Goal: Task Accomplishment & Management: Manage account settings

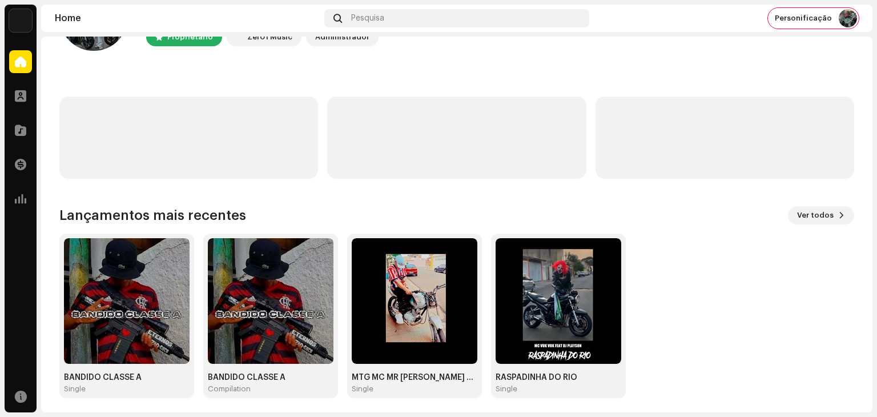
scroll to position [77, 0]
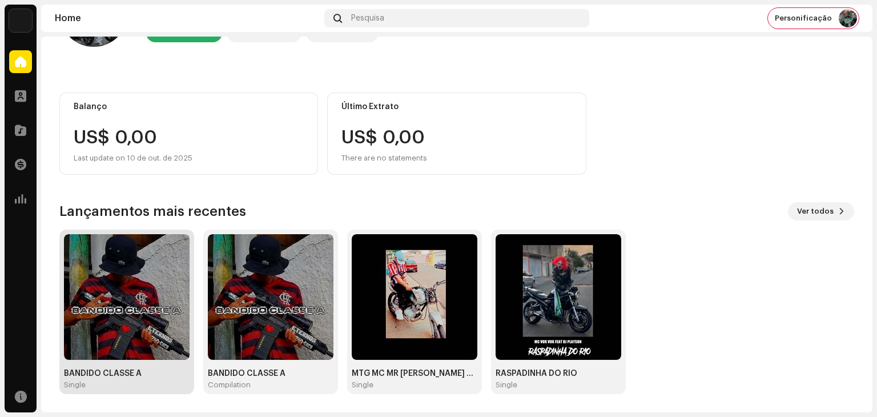
click at [144, 280] on img at bounding box center [127, 297] width 126 height 126
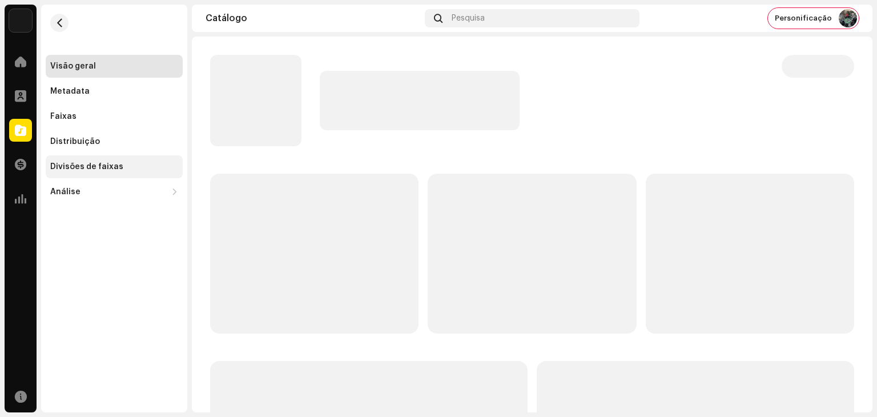
click at [93, 166] on div "Divisões de faixas" at bounding box center [86, 166] width 73 height 9
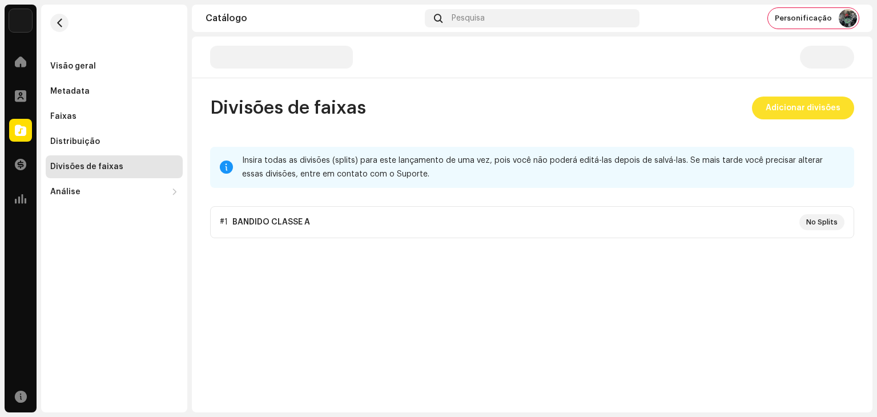
click at [814, 113] on span "Adicionar divisões" at bounding box center [803, 108] width 75 height 23
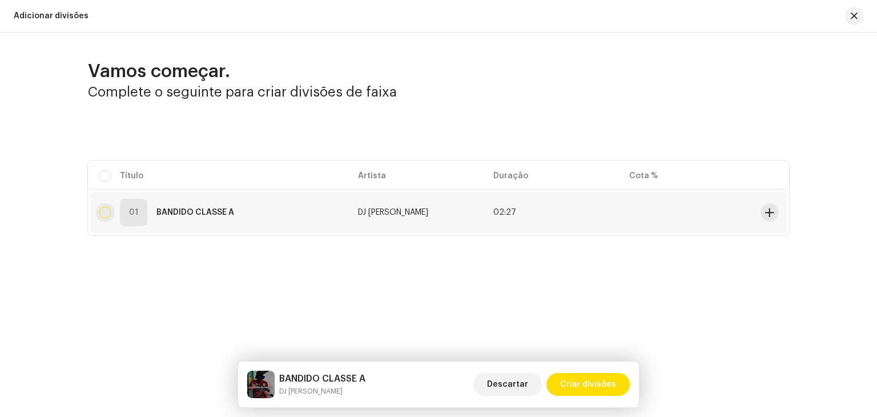
click at [107, 215] on input "checkbox" at bounding box center [104, 212] width 11 height 11
checkbox input "true"
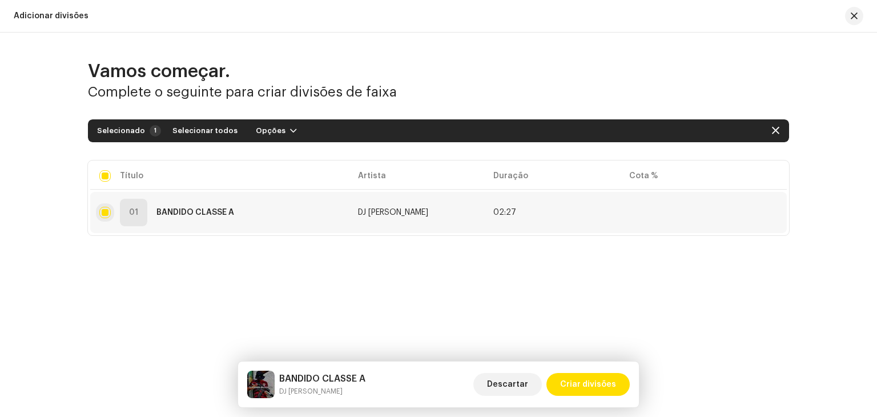
checkbox input "true"
click at [584, 383] on span "Criar divisões" at bounding box center [588, 384] width 56 height 23
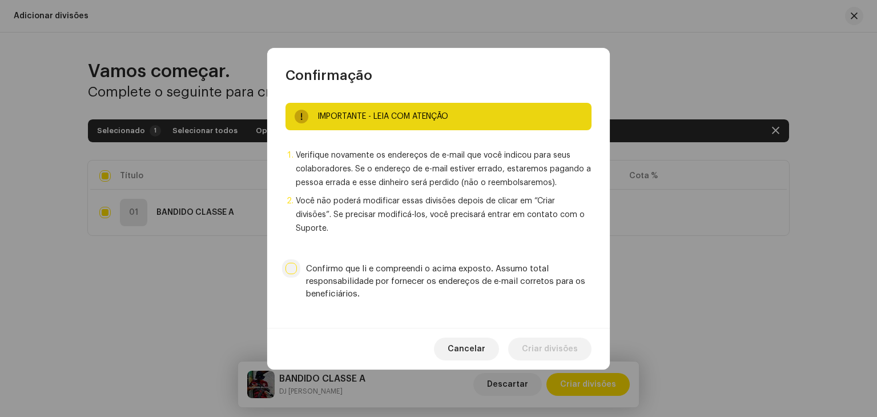
click at [294, 263] on input "Confirmo que li e compreendi o acima exposto. Assumo total responsabilidade por…" at bounding box center [291, 268] width 11 height 11
checkbox input "true"
click at [555, 338] on span "Criar divisões" at bounding box center [550, 349] width 56 height 23
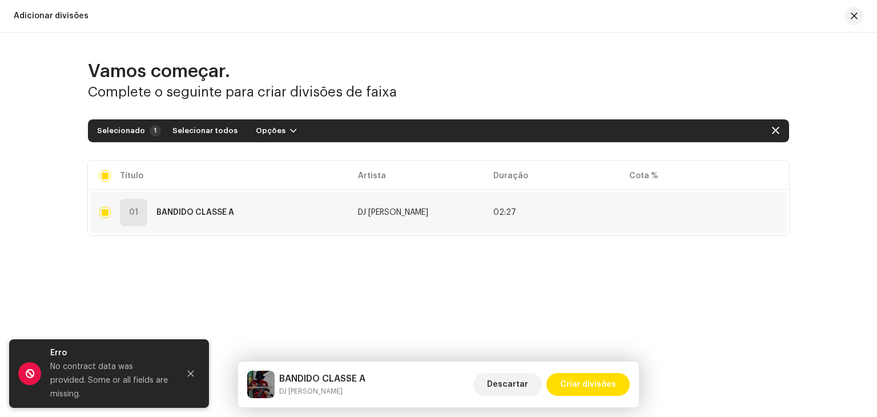
click at [669, 212] on td at bounding box center [688, 212] width 136 height 41
click at [776, 134] on span "button" at bounding box center [775, 130] width 7 height 9
checkbox input "false"
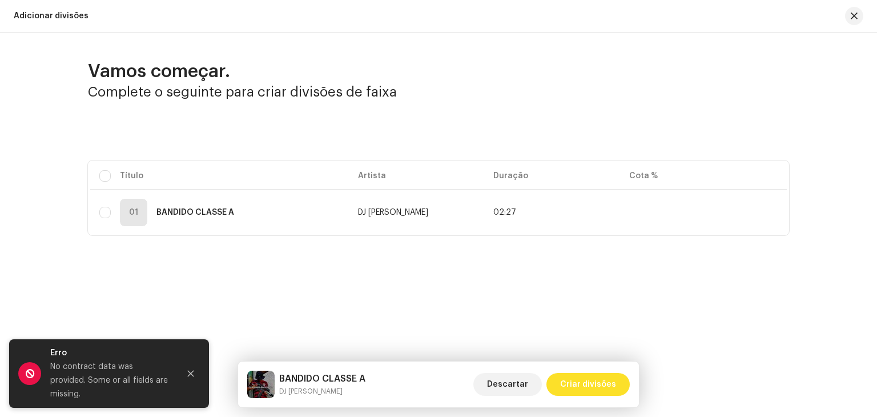
click at [590, 387] on span "Criar divisões" at bounding box center [588, 384] width 56 height 23
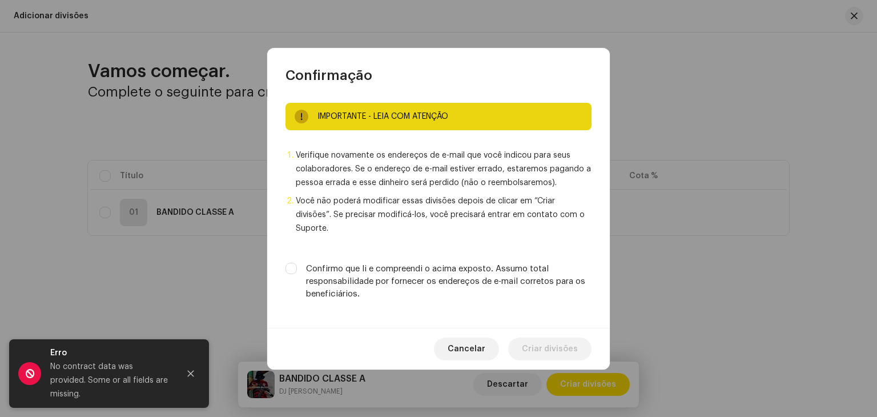
click at [366, 263] on label "Confirmo que li e compreendi o acima exposto. Assumo total responsabilidade por…" at bounding box center [449, 282] width 286 height 38
click at [297, 263] on input "Confirmo que li e compreendi o acima exposto. Assumo total responsabilidade por…" at bounding box center [291, 268] width 11 height 11
checkbox input "true"
click at [558, 343] on span "Criar divisões" at bounding box center [550, 349] width 56 height 23
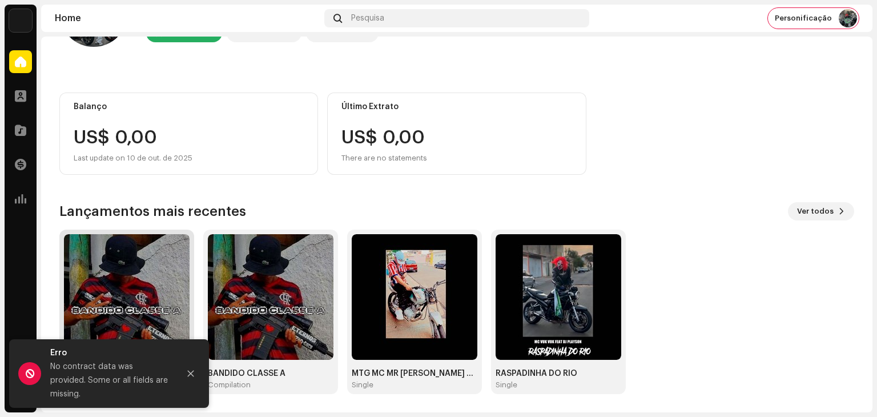
click at [123, 291] on img at bounding box center [127, 297] width 126 height 126
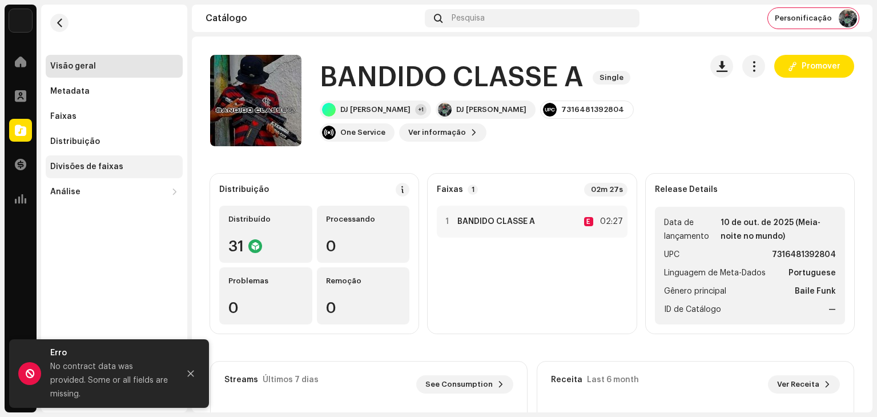
click at [109, 174] on div "Divisões de faixas" at bounding box center [114, 166] width 137 height 23
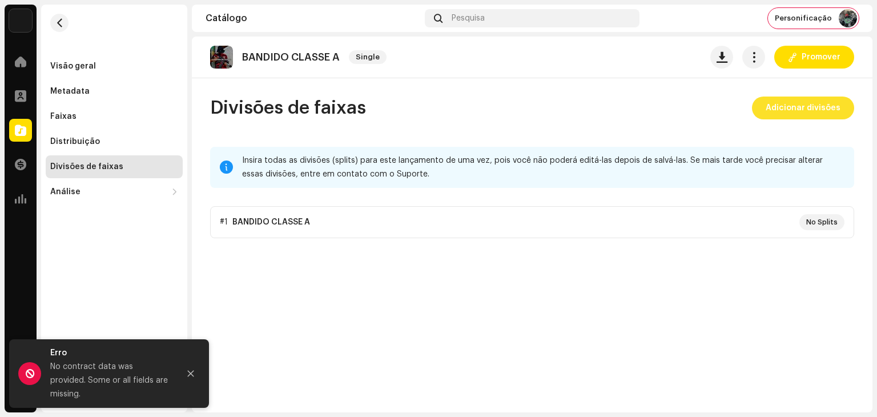
click at [795, 111] on span "Adicionar divisões" at bounding box center [803, 108] width 75 height 23
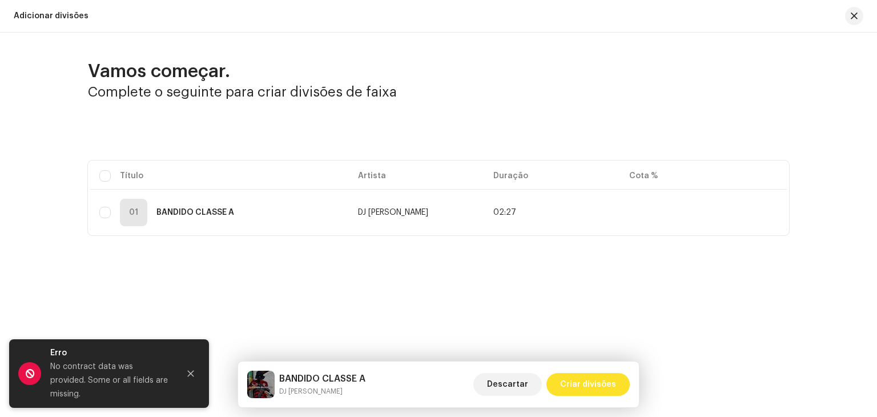
click at [603, 387] on span "Criar divisões" at bounding box center [588, 384] width 56 height 23
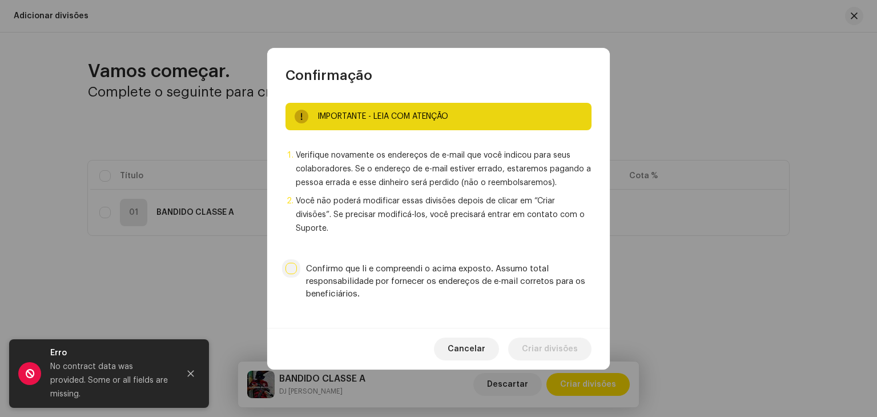
click at [294, 264] on input "Confirmo que li e compreendi o acima exposto. Assumo total responsabilidade por…" at bounding box center [291, 268] width 11 height 11
checkbox input "true"
click at [552, 338] on span "Criar divisões" at bounding box center [550, 349] width 56 height 23
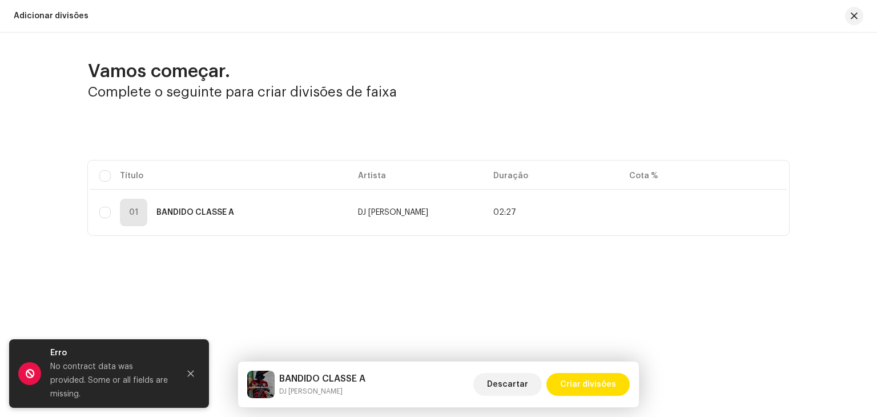
click at [258, 259] on div "Vamos começar. Complete o seguinte para criar divisões de faixa Selecionado 0 S…" at bounding box center [438, 179] width 877 height 292
click at [99, 213] on input "checkbox" at bounding box center [104, 212] width 11 height 11
checkbox input "true"
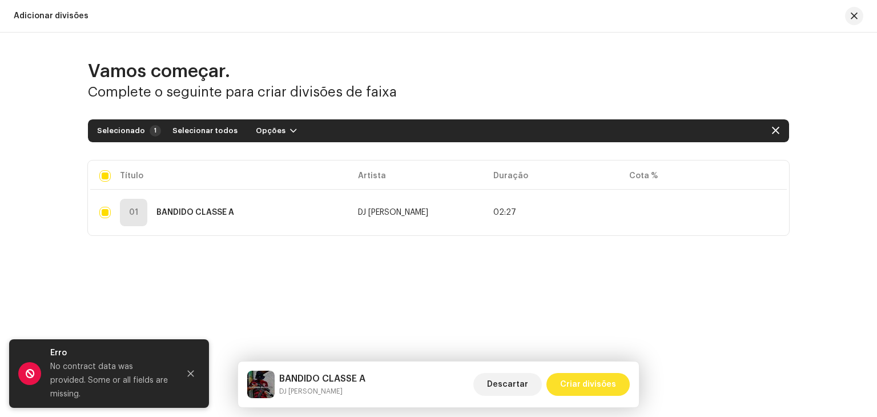
click at [597, 385] on span "Criar divisões" at bounding box center [588, 384] width 56 height 23
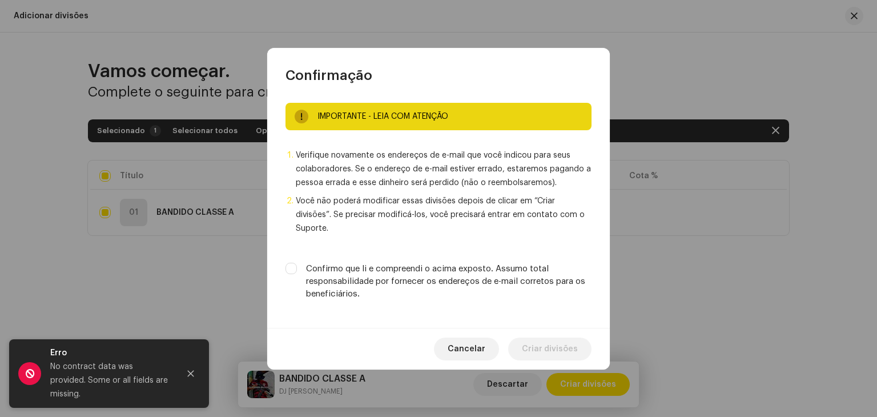
click at [362, 263] on label "Confirmo que li e compreendi o acima exposto. Assumo total responsabilidade por…" at bounding box center [449, 282] width 286 height 38
click at [297, 263] on input "Confirmo que li e compreendi o acima exposto. Assumo total responsabilidade por…" at bounding box center [291, 268] width 11 height 11
checkbox input "true"
click at [554, 339] on span "Criar divisões" at bounding box center [550, 349] width 56 height 23
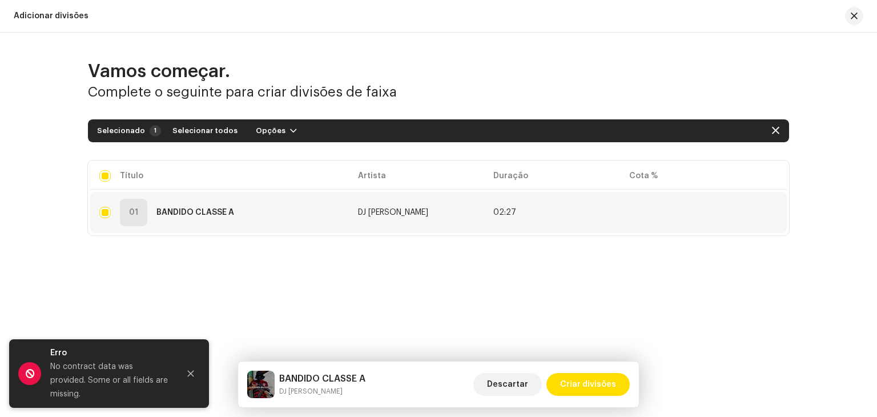
click at [523, 215] on td "02:27" at bounding box center [552, 212] width 136 height 41
click at [445, 218] on td "DJ [PERSON_NAME]" at bounding box center [417, 212] width 136 height 41
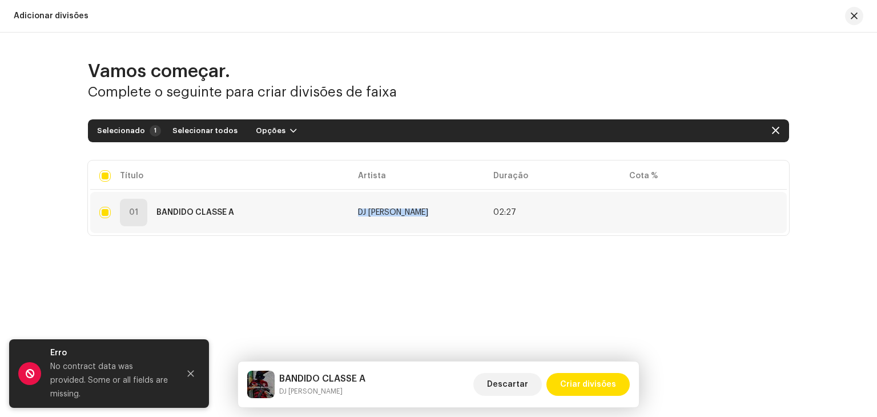
click at [452, 196] on td "DJ [PERSON_NAME]" at bounding box center [417, 212] width 136 height 41
click at [737, 213] on td at bounding box center [688, 212] width 136 height 41
click at [744, 208] on td at bounding box center [688, 212] width 136 height 41
click at [737, 187] on table "Título Artista Duração Cota % 01 BANDIDO CLASSE A DJ PLAYSON 02:27" at bounding box center [438, 197] width 697 height 75
click at [746, 160] on table "Título Artista Duração Cota % 01 BANDIDO CLASSE A DJ PLAYSON 02:27" at bounding box center [438, 197] width 697 height 75
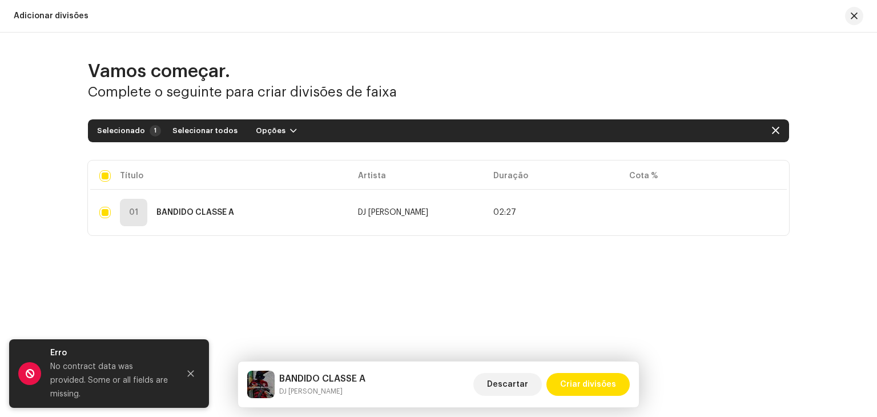
drag, startPoint x: 666, startPoint y: 174, endPoint x: 623, endPoint y: 176, distance: 42.9
click at [664, 174] on table "Título Artista Duração Cota % 01 BANDIDO CLASSE A DJ PLAYSON 02:27" at bounding box center [438, 197] width 697 height 75
click at [148, 191] on table "Título Artista Duração Cota % 01 BANDIDO CLASSE A DJ PLAYSON 02:27" at bounding box center [438, 197] width 697 height 75
click at [302, 242] on div "Vamos começar. Complete o seguinte para criar divisões de faixa Selecionado 1 S…" at bounding box center [438, 179] width 877 height 292
click at [599, 380] on span "Criar divisões" at bounding box center [588, 384] width 56 height 23
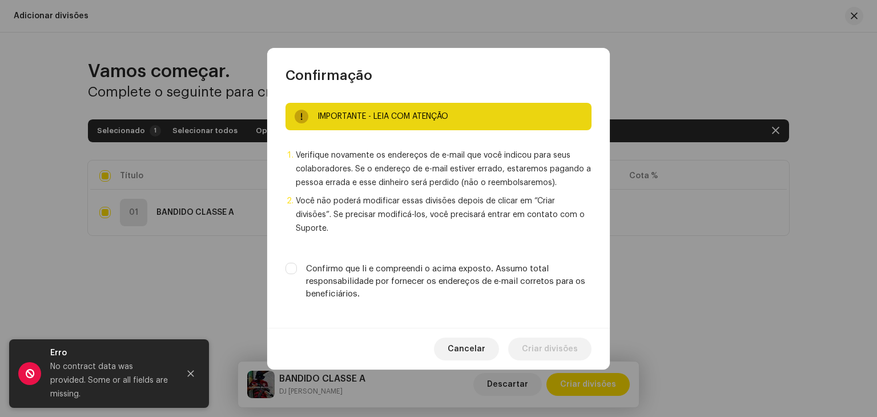
click at [535, 285] on label "Confirmo que li e compreendi o acima exposto. Assumo total responsabilidade por…" at bounding box center [449, 282] width 286 height 38
click at [297, 274] on input "Confirmo que li e compreendi o acima exposto. Assumo total responsabilidade por…" at bounding box center [291, 268] width 11 height 11
checkbox input "true"
click at [563, 346] on span "Criar divisões" at bounding box center [550, 349] width 56 height 23
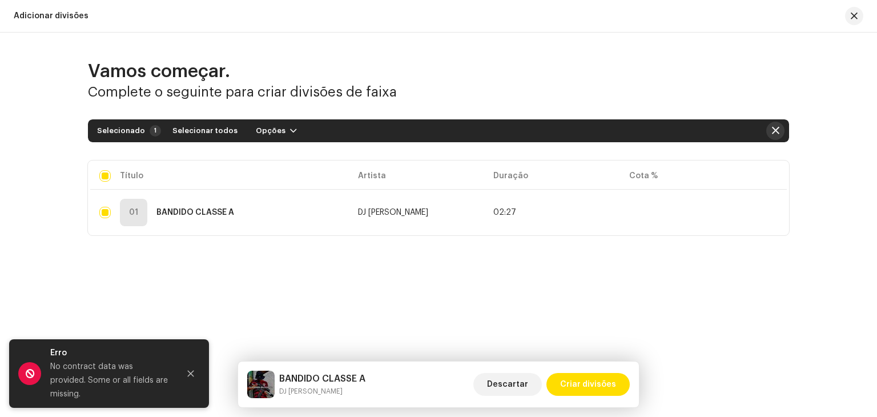
click at [768, 129] on button "button" at bounding box center [775, 131] width 18 height 18
checkbox input "false"
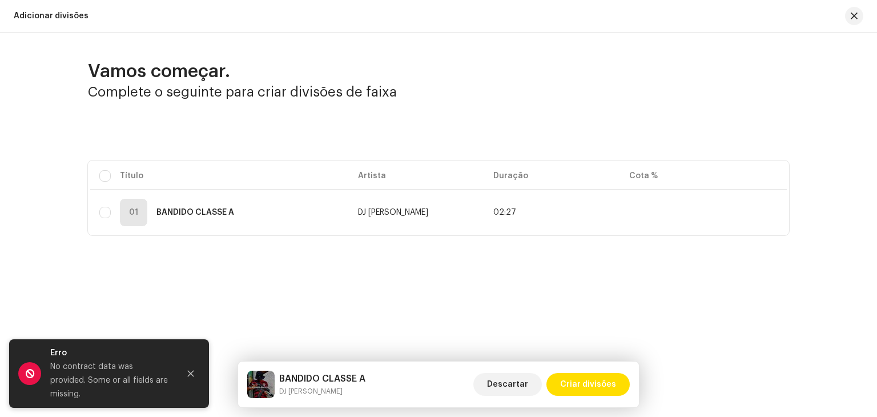
click at [23, 14] on div "Adicionar divisões" at bounding box center [51, 15] width 75 height 9
click at [861, 13] on button "button" at bounding box center [854, 16] width 18 height 18
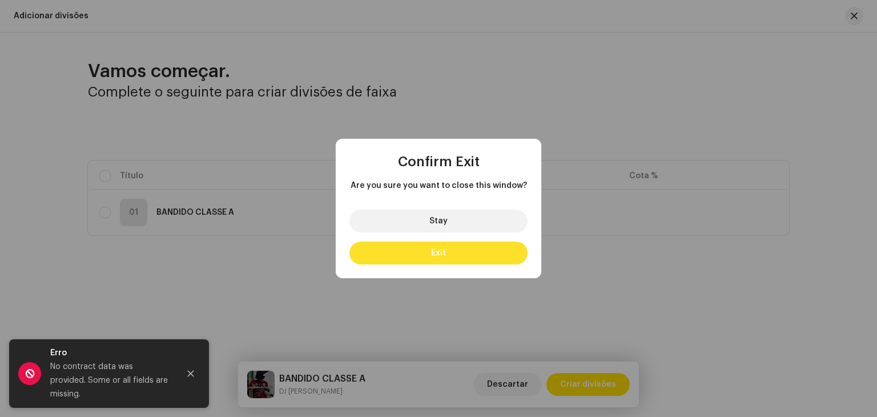
click at [445, 243] on button "Exit" at bounding box center [439, 253] width 178 height 23
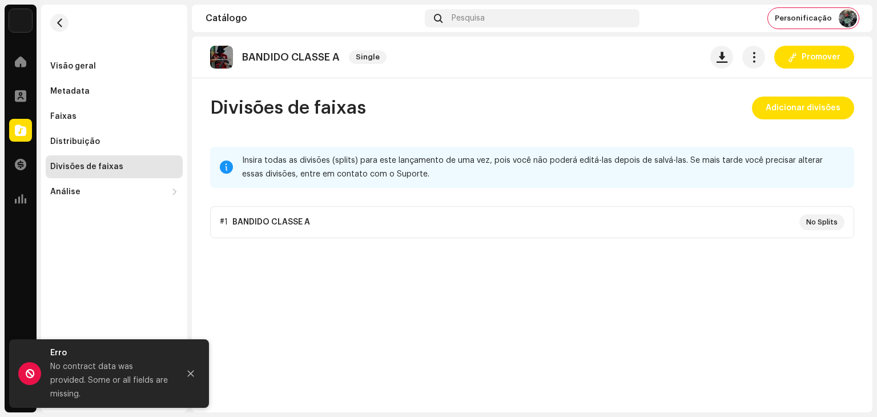
click at [831, 223] on p-accordion "#1 BANDIDO CLASSE A No Splits" at bounding box center [532, 222] width 644 height 32
click at [761, 58] on button "button" at bounding box center [753, 57] width 23 height 23
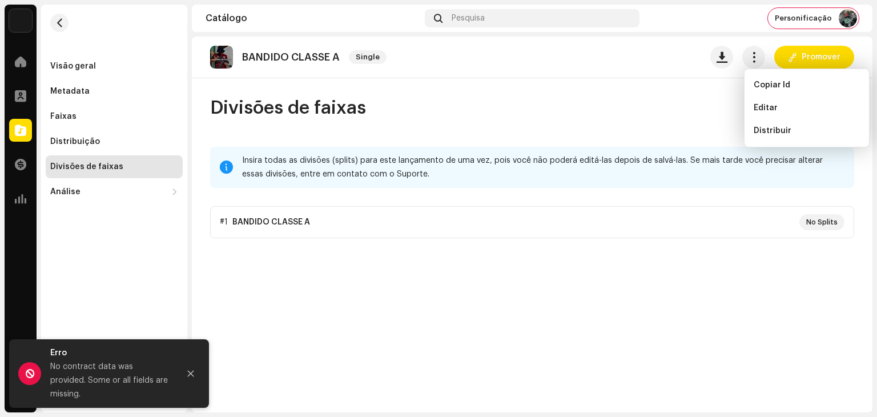
click at [603, 129] on div "Divisões de faixas Adicionar divisões Insira todas as divisões (splits) para es…" at bounding box center [532, 168] width 681 height 142
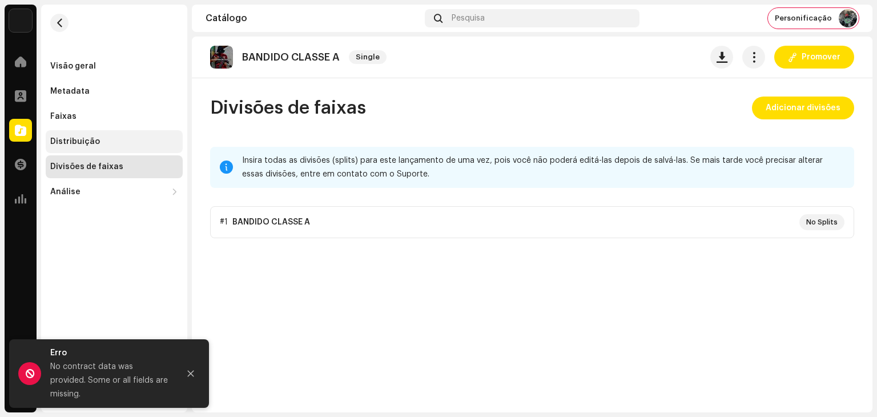
click at [95, 139] on div "Distribuição" at bounding box center [75, 141] width 50 height 9
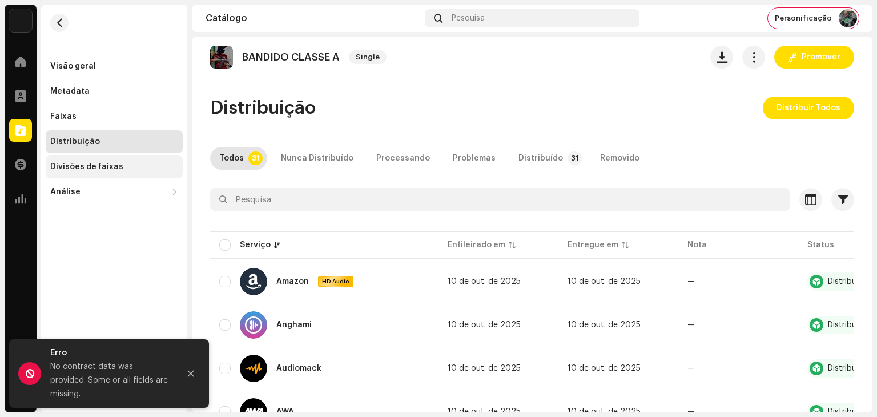
click at [101, 169] on div "Divisões de faixas" at bounding box center [86, 166] width 73 height 9
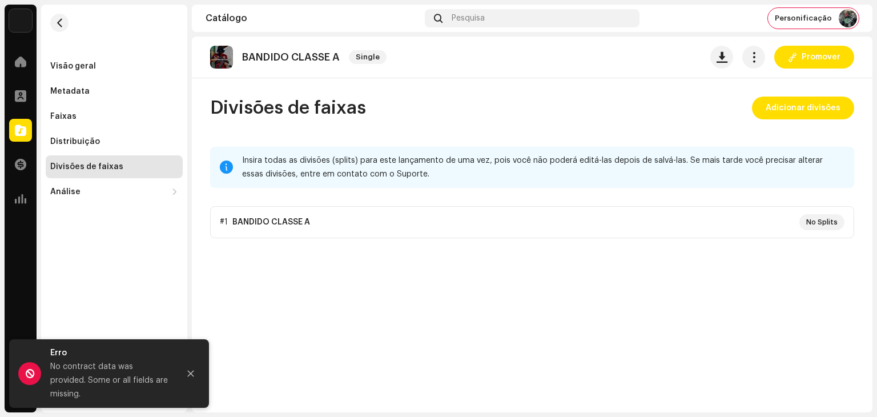
click at [644, 229] on p-accordion "#1 BANDIDO CLASSE A No Splits" at bounding box center [532, 222] width 644 height 32
click at [226, 217] on p-accordion "#1 BANDIDO CLASSE A No Splits" at bounding box center [532, 222] width 644 height 32
click at [786, 111] on span "Adicionar divisões" at bounding box center [803, 108] width 75 height 23
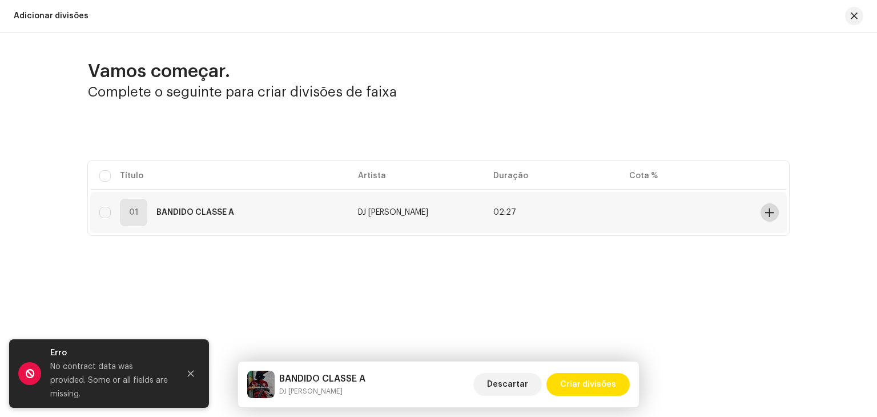
click at [774, 213] on button at bounding box center [770, 212] width 18 height 18
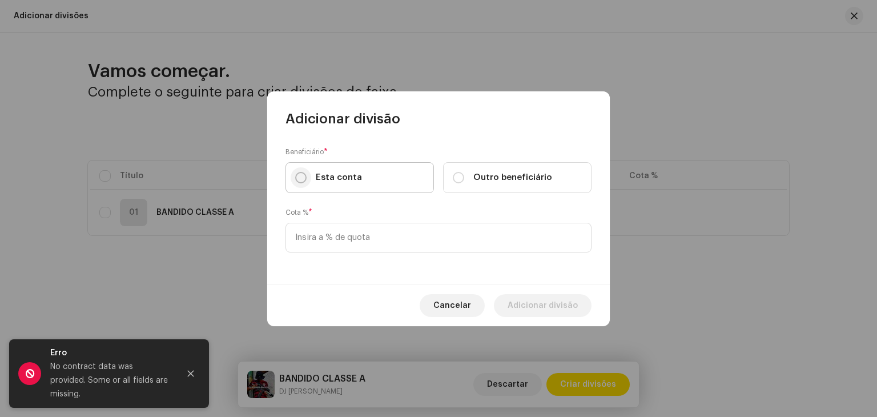
click at [300, 182] on input "Esta conta" at bounding box center [300, 177] width 11 height 11
radio input "true"
click at [347, 240] on input at bounding box center [439, 238] width 306 height 30
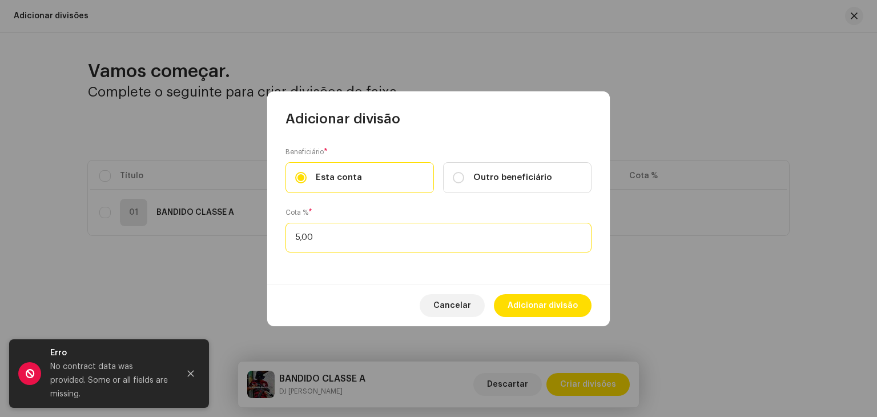
type input "50,00"
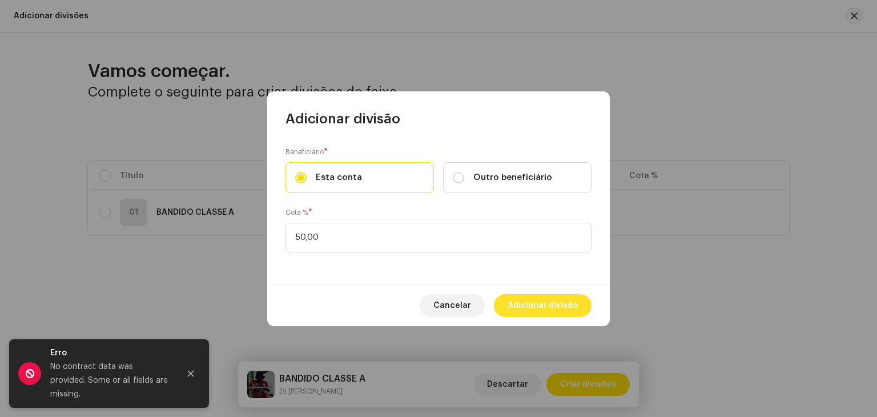
click at [544, 303] on span "Adicionar divisão" at bounding box center [543, 305] width 70 height 23
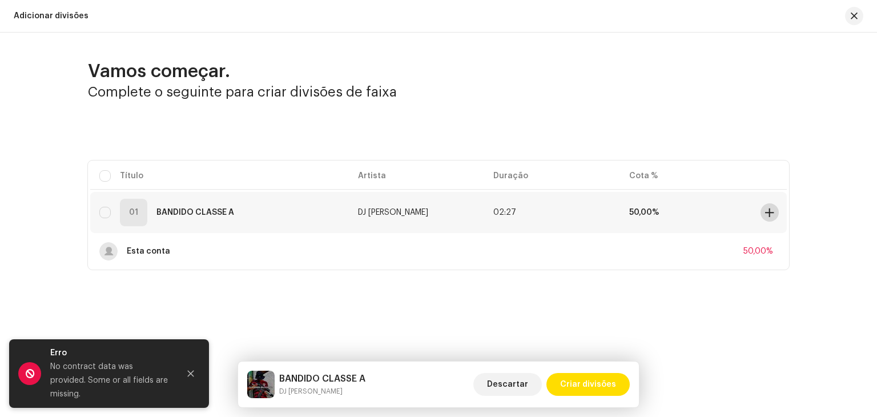
click at [768, 211] on span at bounding box center [769, 212] width 9 height 9
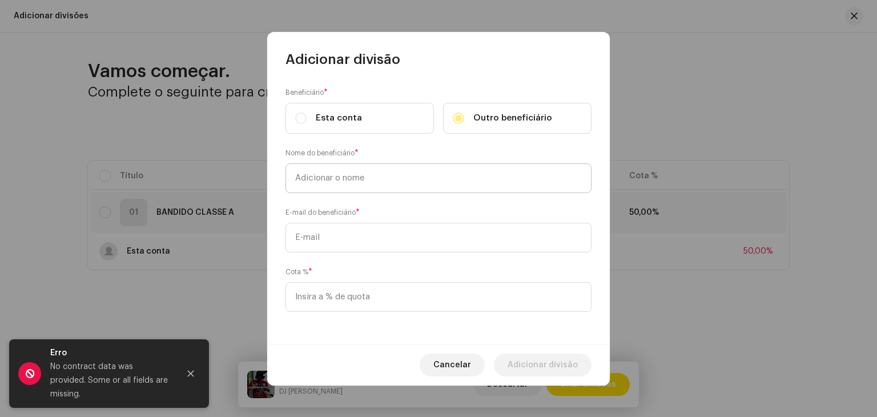
click at [380, 179] on input "text" at bounding box center [439, 178] width 306 height 30
type input "TRATTO ENTRETENIMENTO"
click at [374, 252] on div "Beneficiário * Esta conta Outro beneficiário Nome do beneficiário * TRATTO ENTR…" at bounding box center [438, 206] width 343 height 275
click at [381, 236] on input "text" at bounding box center [439, 238] width 306 height 30
paste input "[EMAIL_ADDRESS][DOMAIN_NAME]"
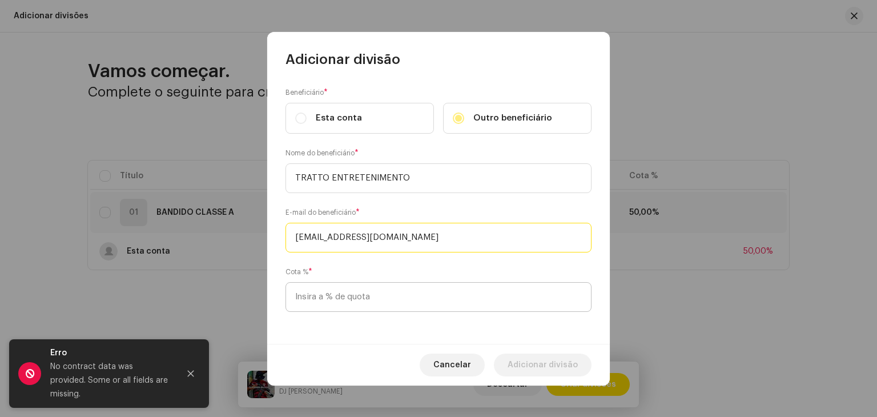
type input "[EMAIL_ADDRESS][DOMAIN_NAME]"
click at [360, 304] on input at bounding box center [439, 297] width 306 height 30
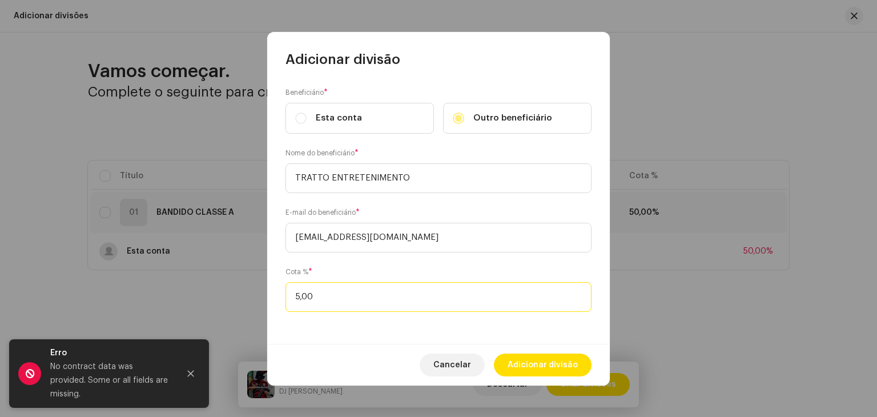
type input "50,00"
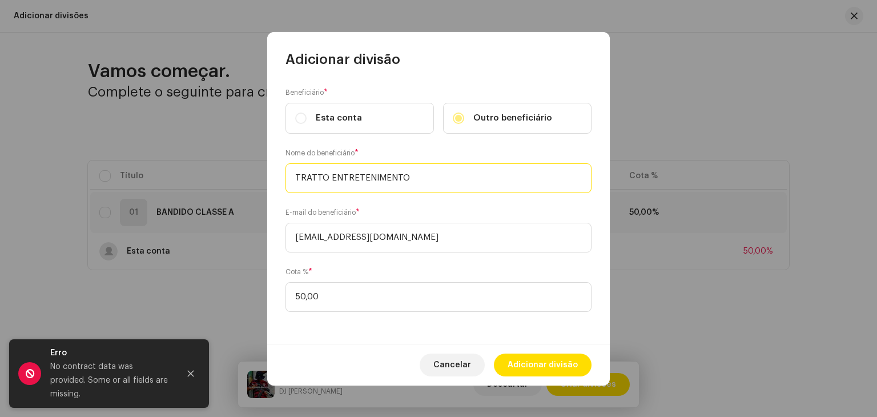
click at [450, 176] on input "TRATTO ENTRETENIMENTO" at bounding box center [439, 178] width 306 height 30
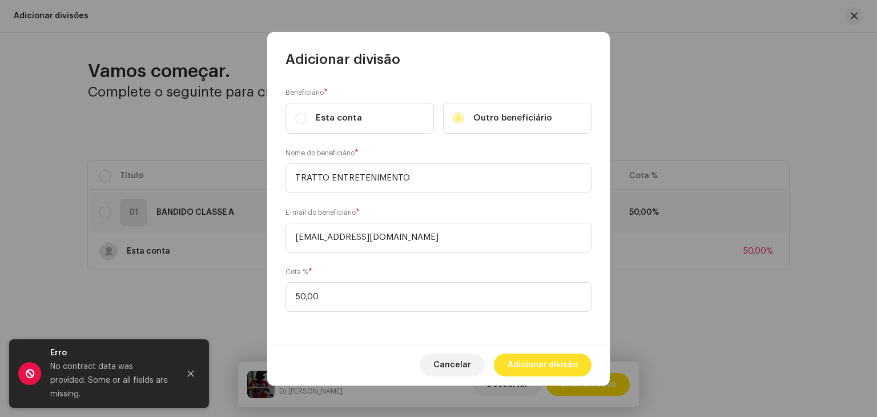
click at [535, 360] on span "Adicionar divisão" at bounding box center [543, 365] width 70 height 23
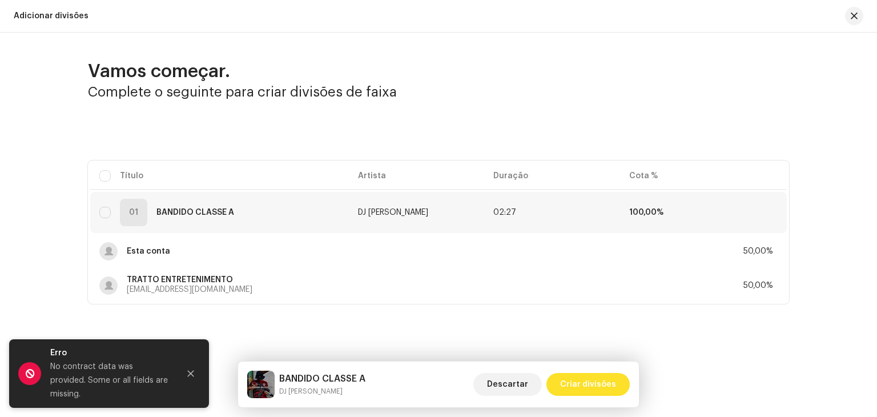
click at [585, 377] on span "Criar divisões" at bounding box center [588, 384] width 56 height 23
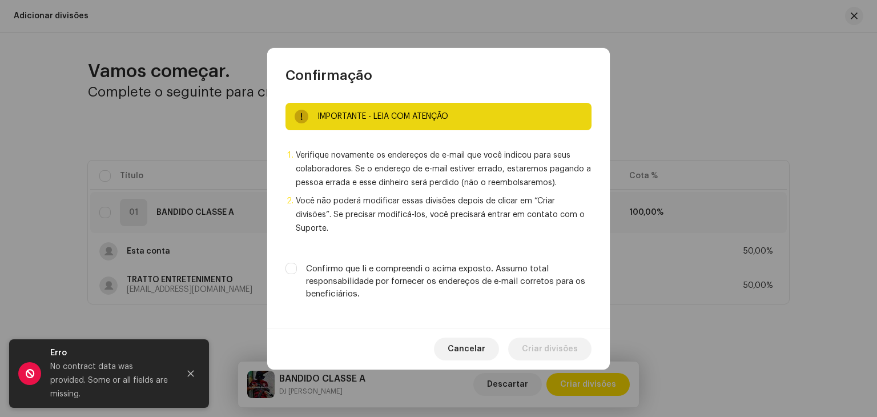
click at [298, 263] on div "Confirmo que li e compreendi o acima exposto. Assumo total responsabilidade por…" at bounding box center [439, 282] width 306 height 38
click at [294, 264] on input "Confirmo que li e compreendi o acima exposto. Assumo total responsabilidade por…" at bounding box center [291, 268] width 11 height 11
checkbox input "true"
click at [561, 341] on span "Criar divisões" at bounding box center [550, 349] width 56 height 23
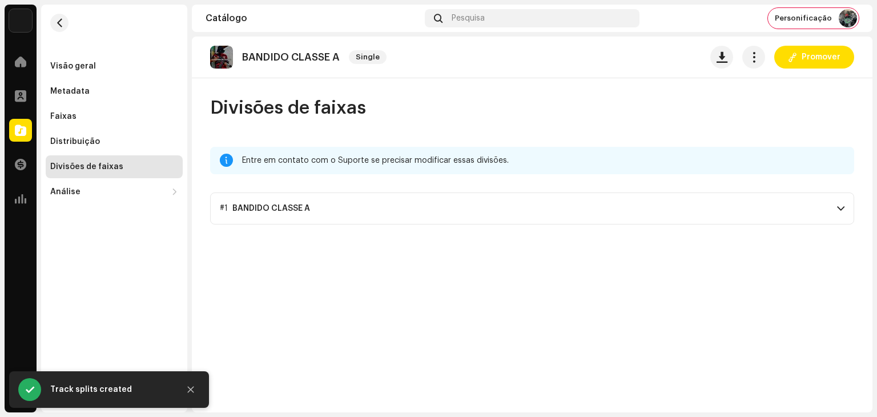
click at [843, 202] on p-accordion-header "#1 BANDIDO CLASSE A" at bounding box center [532, 208] width 644 height 32
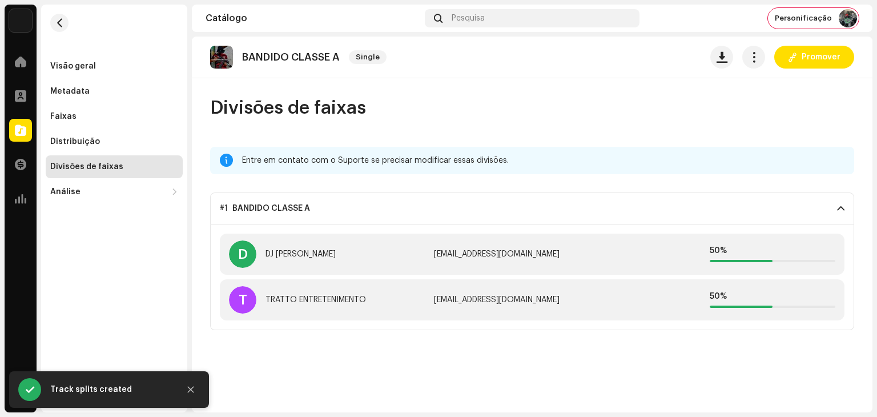
click at [539, 359] on div "BANDIDO CLASSE A Single Promover Divisões de faixas Entre em contato com o Supo…" at bounding box center [532, 225] width 681 height 376
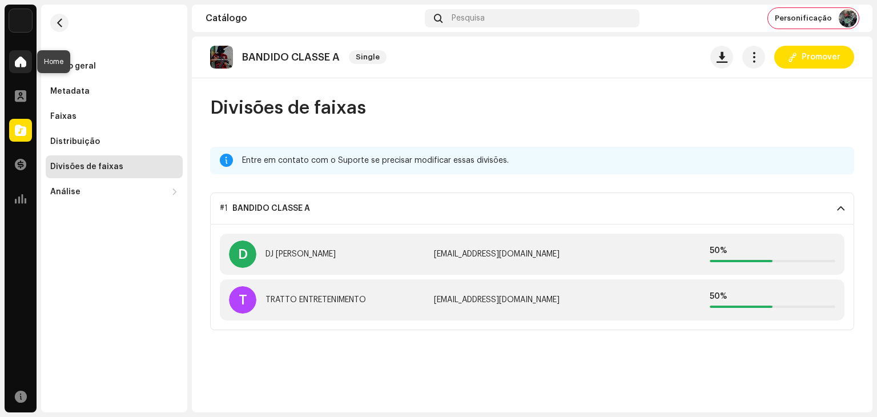
click at [26, 63] on div at bounding box center [20, 61] width 23 height 23
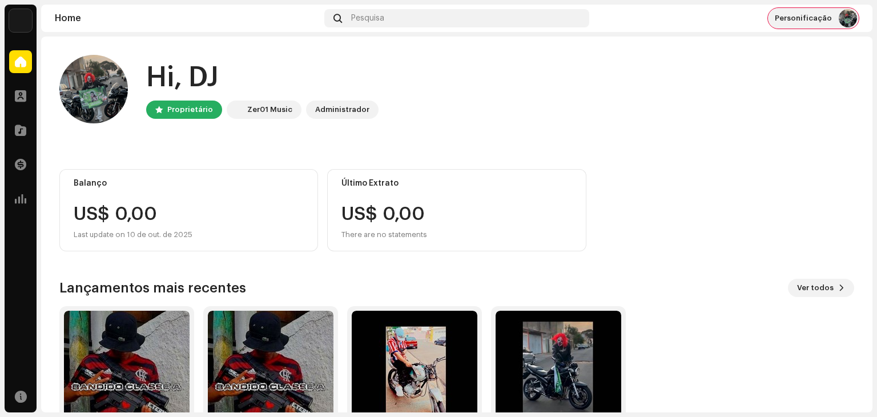
click at [852, 18] on img at bounding box center [848, 18] width 18 height 18
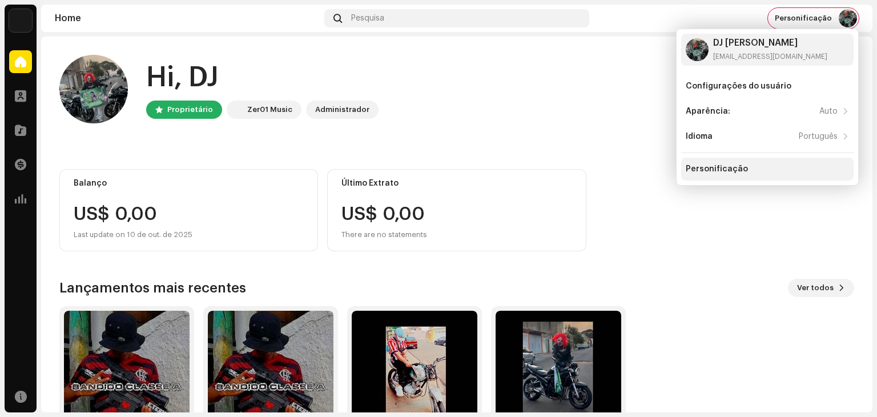
click at [730, 171] on div "Personificação" at bounding box center [717, 168] width 62 height 9
